Goal: Transaction & Acquisition: Purchase product/service

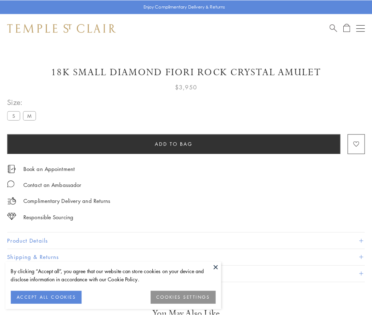
scroll to position [12, 0]
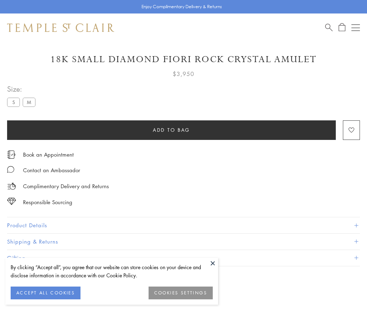
click at [171, 129] on span "Add to bag" at bounding box center [171, 130] width 37 height 8
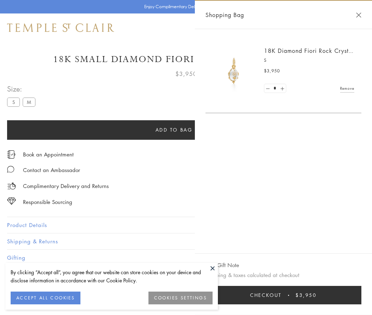
click at [292, 295] on button "Checkout $3,950" at bounding box center [284, 295] width 156 height 18
